Goal: Check status: Check status

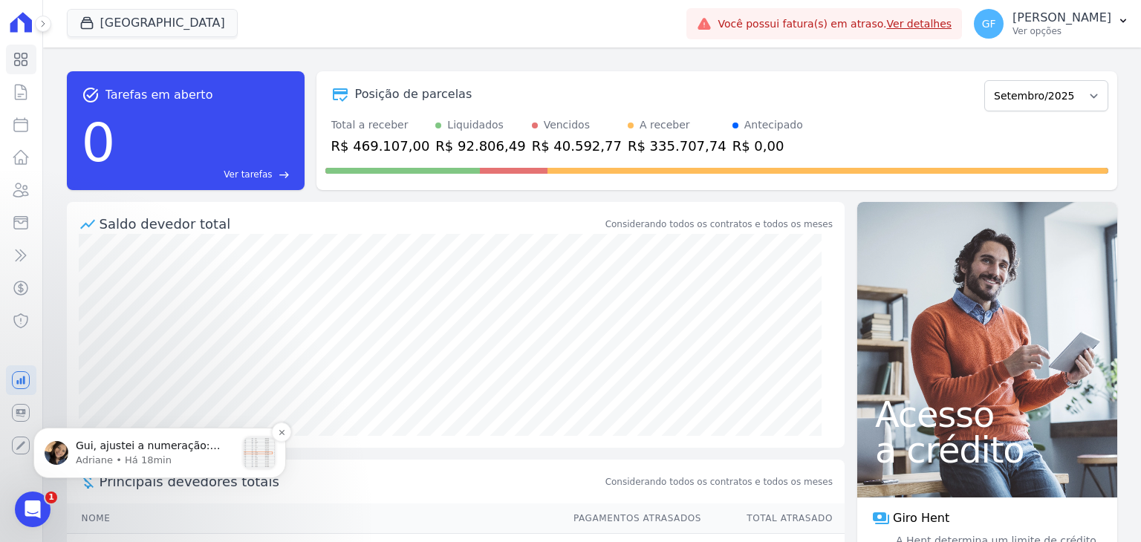
scroll to position [11256, 0]
click at [26, 507] on icon "Abertura do Messenger da Intercom" at bounding box center [31, 507] width 25 height 25
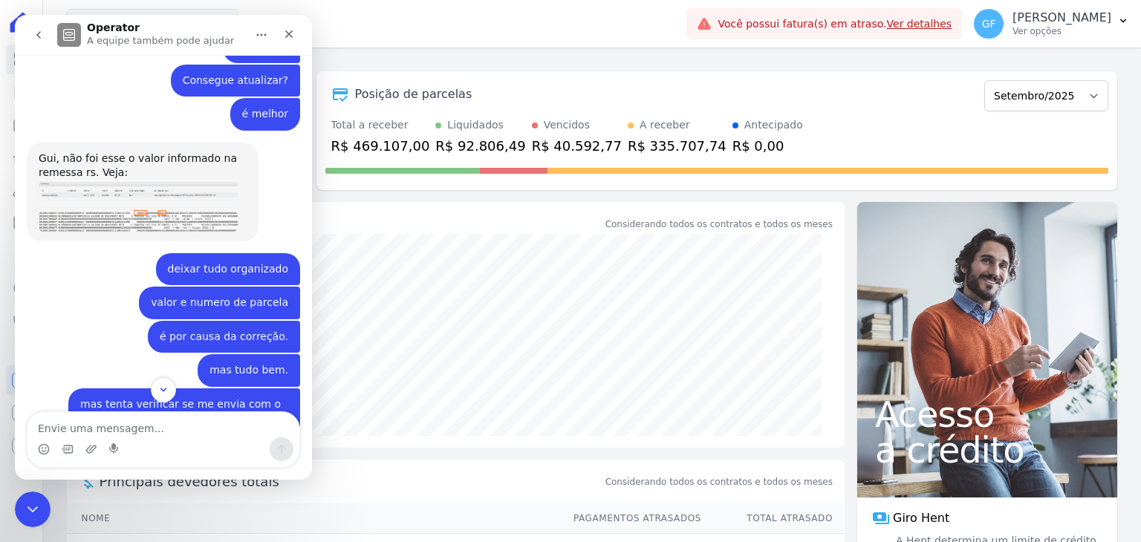
scroll to position [11282, 0]
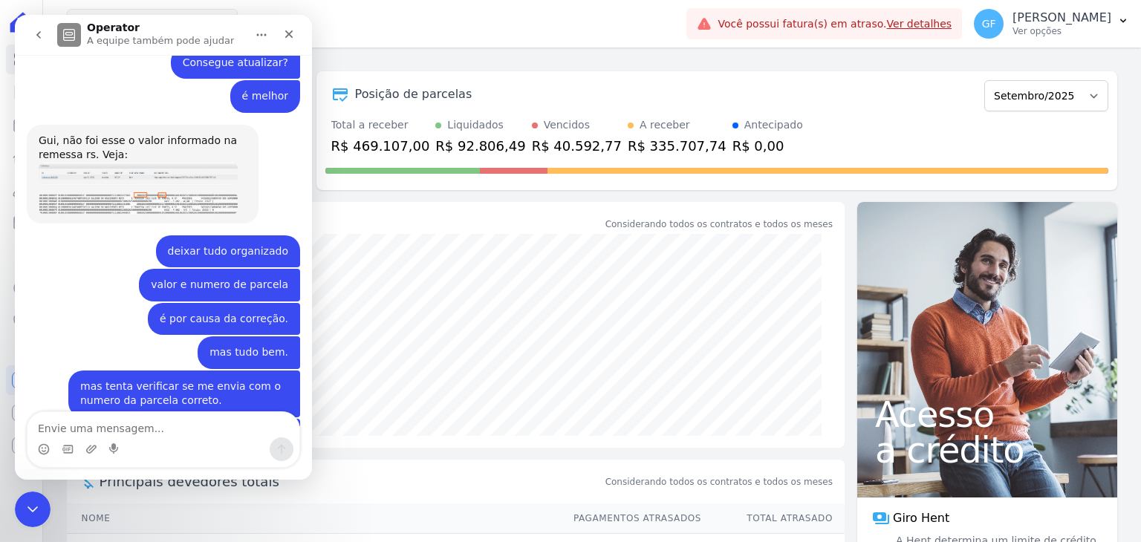
drag, startPoint x: 182, startPoint y: 339, endPoint x: 178, endPoint y: 353, distance: 13.9
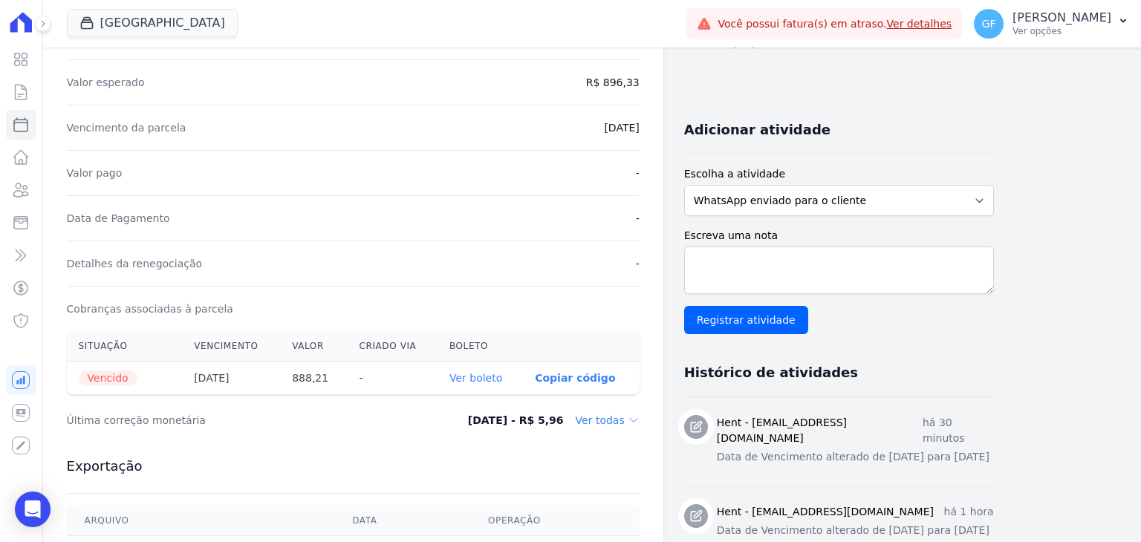
scroll to position [371, 0]
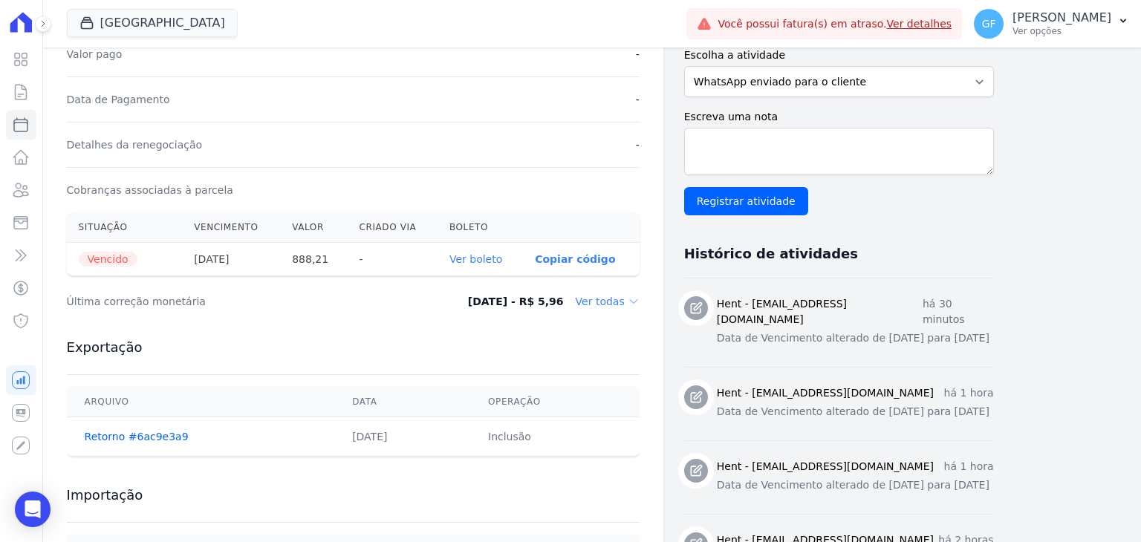
click at [478, 262] on link "Ver boleto" at bounding box center [475, 259] width 53 height 12
click at [19, 513] on div "Open Intercom Messenger" at bounding box center [32, 509] width 39 height 39
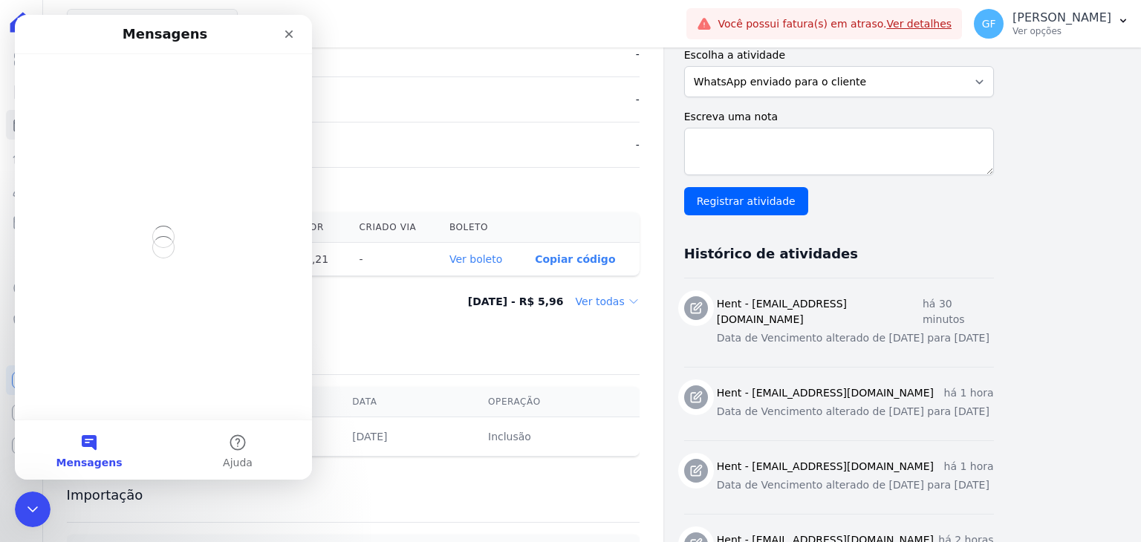
scroll to position [0, 0]
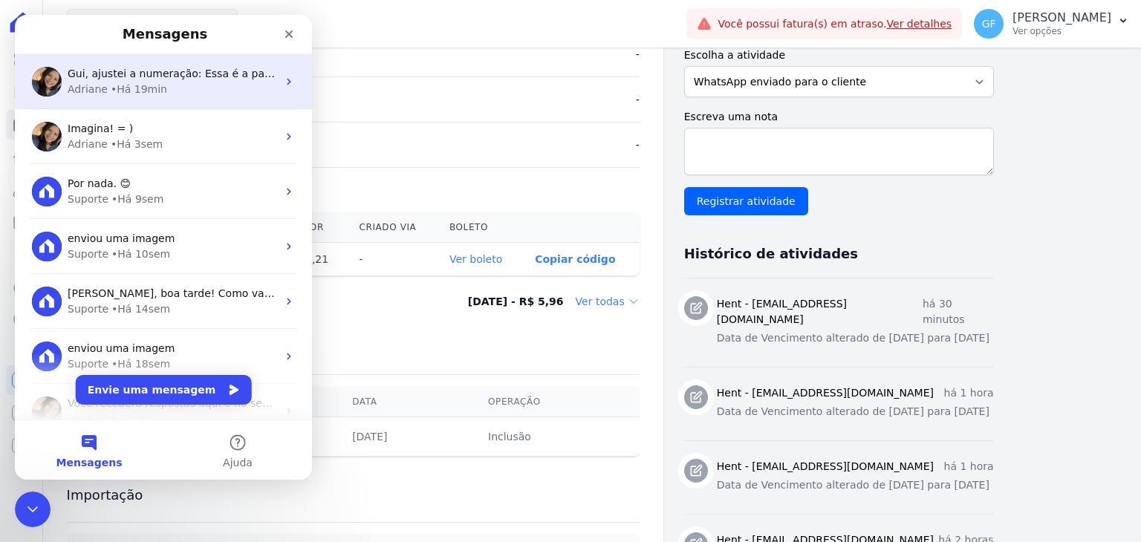
click at [134, 65] on div "Gui, ajustei a numeração: Essa é a parcela de agosto: [URL][DOMAIN_NAME] Adrian…" at bounding box center [163, 81] width 297 height 55
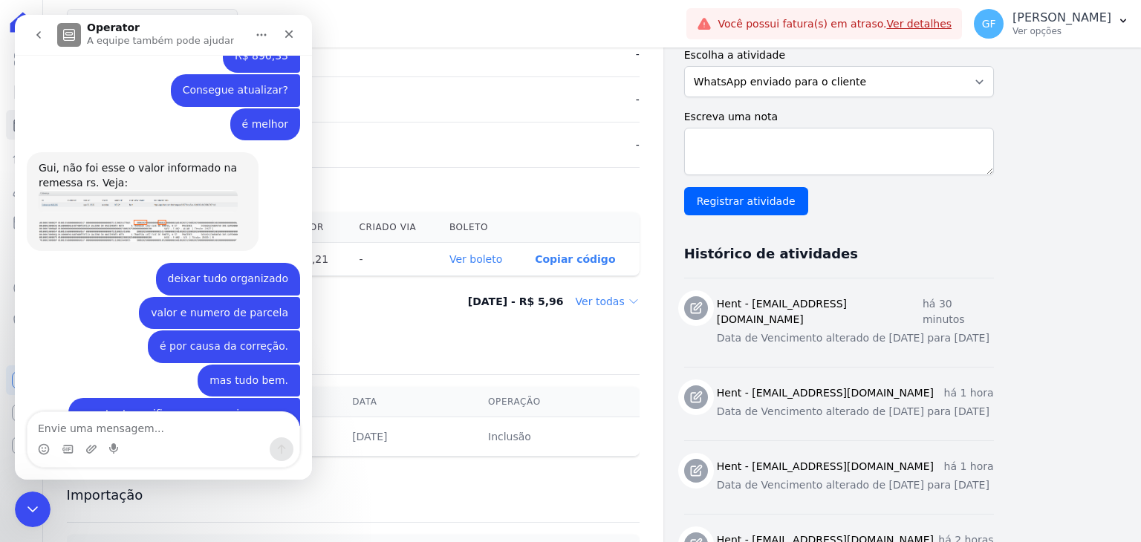
scroll to position [11132, 0]
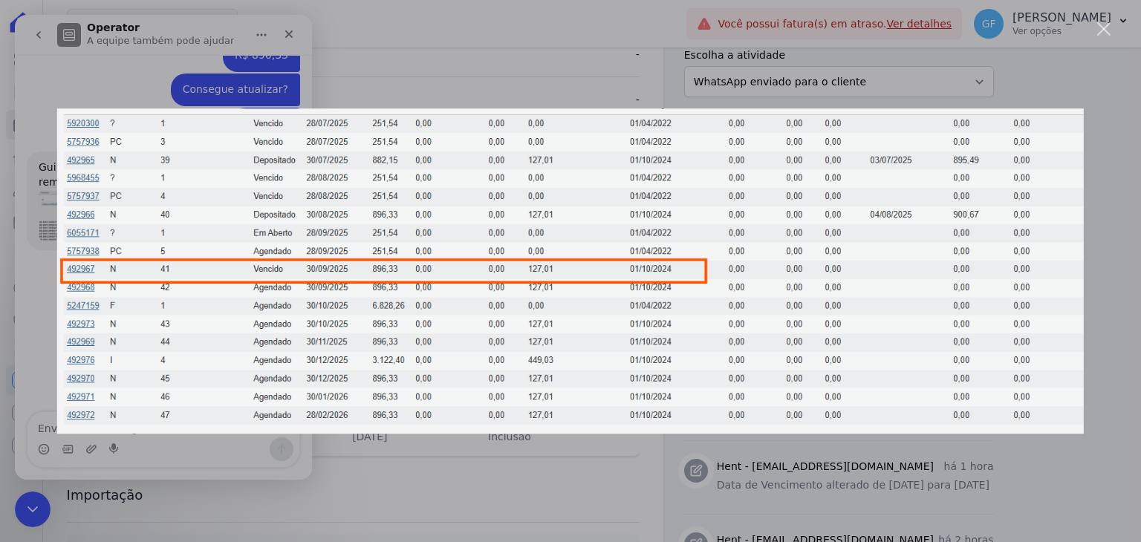
click at [193, 439] on div "Messenger da Intercom" at bounding box center [570, 271] width 1141 height 542
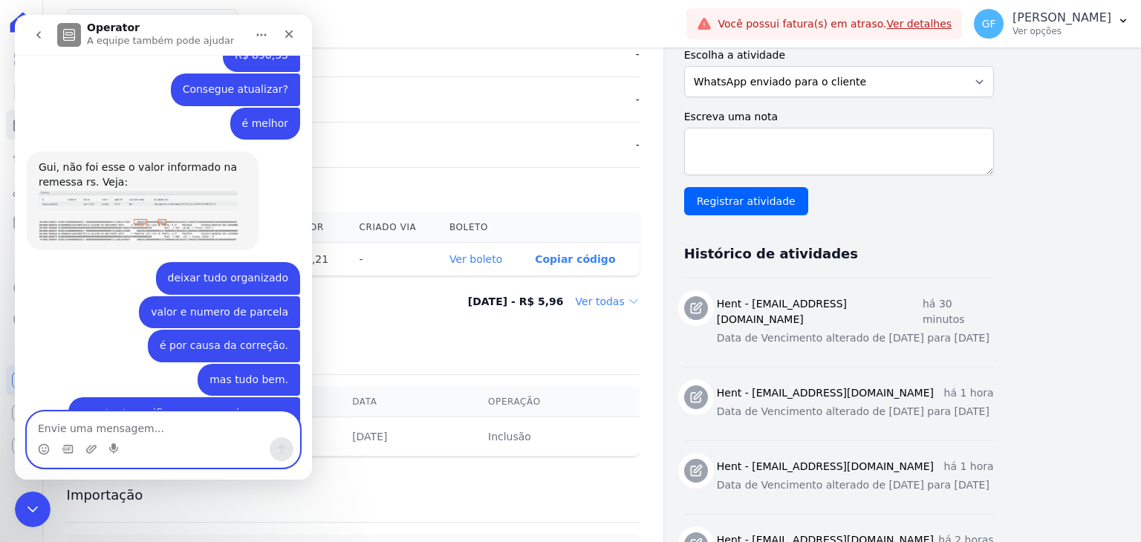
click at [79, 426] on textarea "Envie uma mensagem..." at bounding box center [163, 424] width 272 height 25
type textarea "obrigado!!"
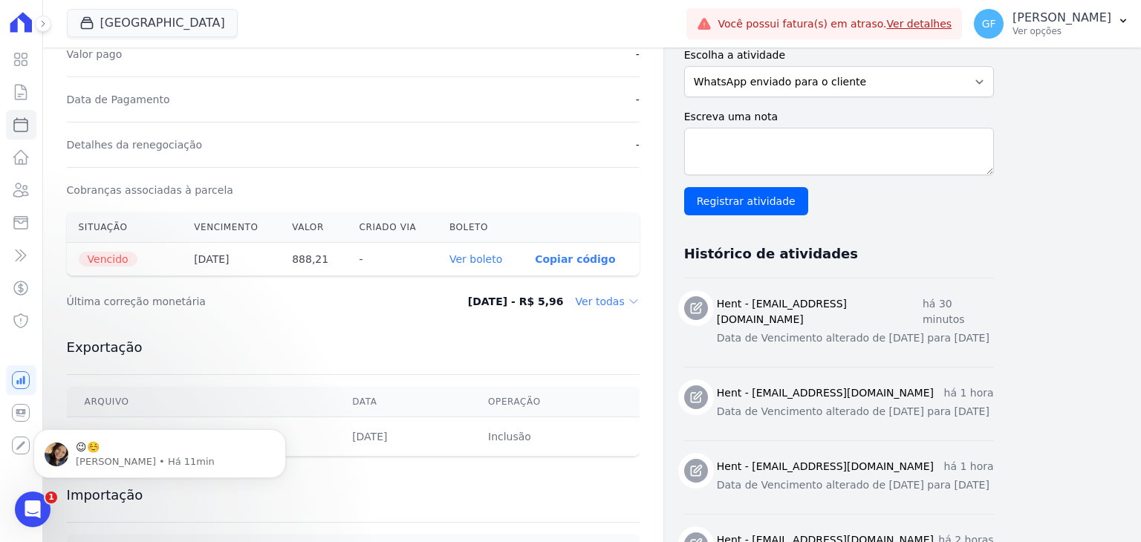
scroll to position [11254, 0]
